Goal: Participate in discussion

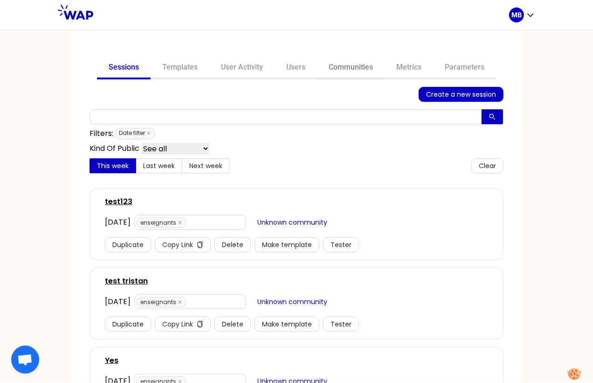
click at [349, 69] on link "Communities" at bounding box center [351, 68] width 68 height 22
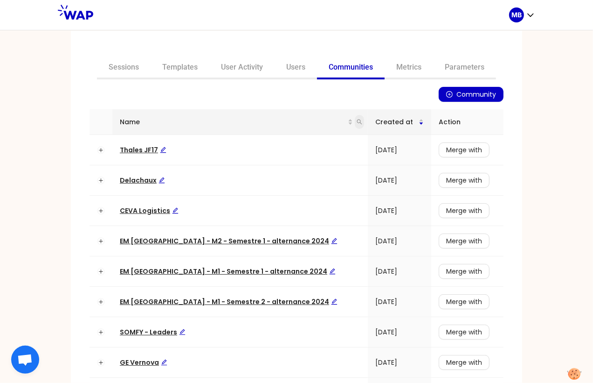
click at [357, 120] on icon "search" at bounding box center [360, 122] width 6 height 6
type input "cnam"
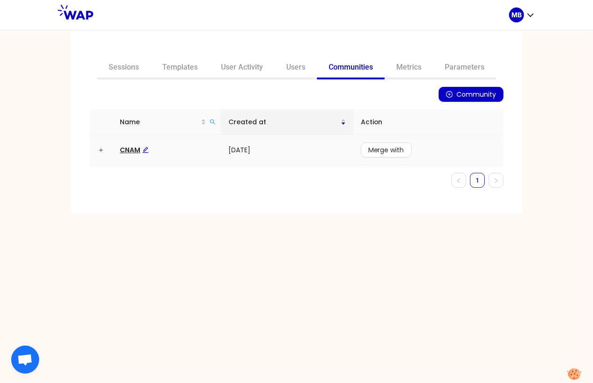
click at [137, 147] on span "CNAM" at bounding box center [134, 149] width 29 height 9
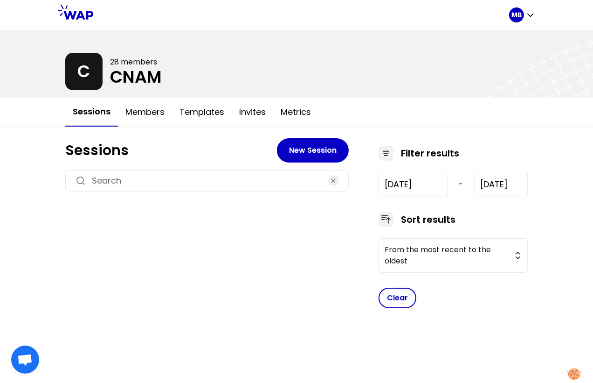
type input "[DATE]"
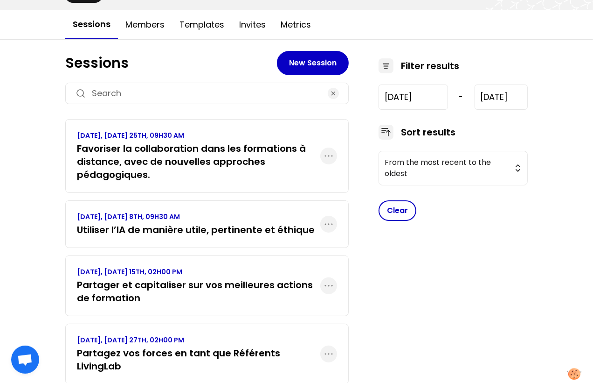
scroll to position [102, 0]
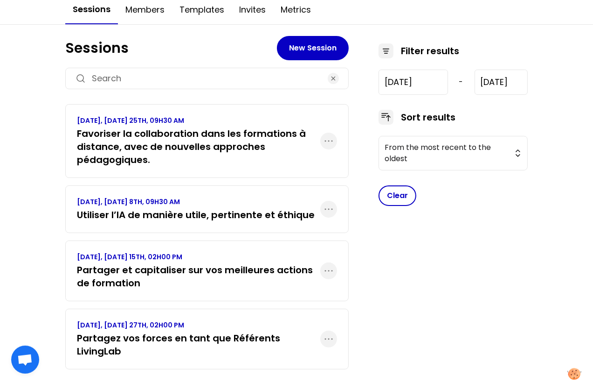
click at [198, 332] on h3 "Partagez vos forces en tant que Référents LivingLab" at bounding box center [199, 344] width 244 height 26
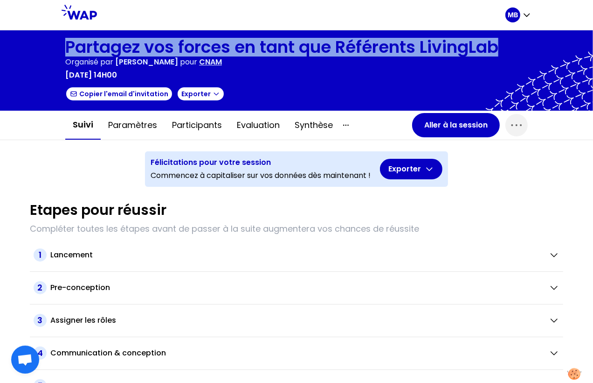
drag, startPoint x: 67, startPoint y: 45, endPoint x: 501, endPoint y: 45, distance: 433.9
click at [499, 45] on h1 "Partagez vos forces en tant que Référents LivingLab" at bounding box center [281, 47] width 433 height 19
copy h1 "Partagez vos forces en tant que Référents LivingLab"
click at [425, 124] on button "Aller à la session" at bounding box center [456, 125] width 88 height 24
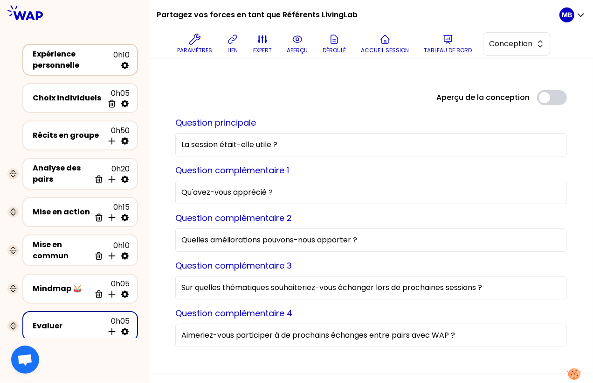
click at [99, 49] on div "Expérience personnelle" at bounding box center [73, 60] width 81 height 22
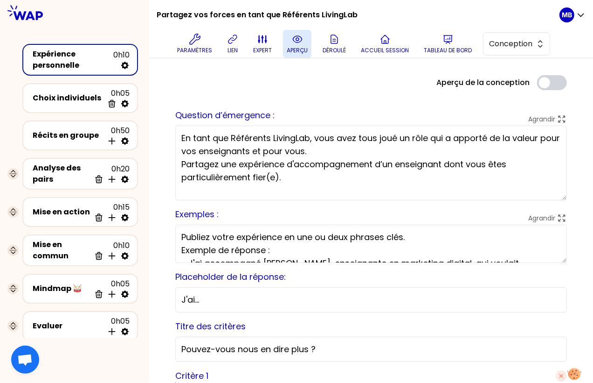
click at [304, 43] on button "aperçu" at bounding box center [297, 44] width 28 height 28
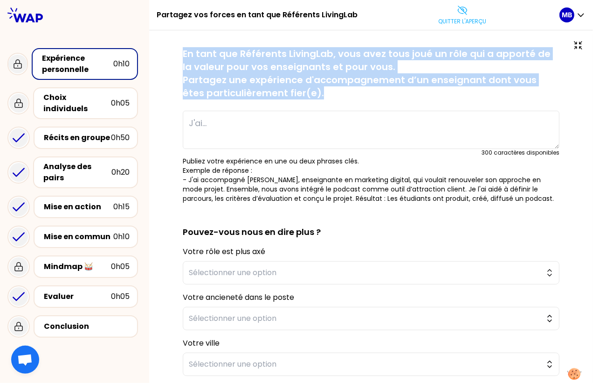
drag, startPoint x: 313, startPoint y: 91, endPoint x: 174, endPoint y: 46, distance: 145.8
click at [174, 46] on div "sauvegardé En tant que Référents LivingLab, vous avez tous joué un rôle qui a a…" at bounding box center [371, 256] width 444 height 453
copy div "sauvegardé En tant que Référents LivingLab, vous avez tous joué un rôle qui a a…"
